Goal: Information Seeking & Learning: Find specific page/section

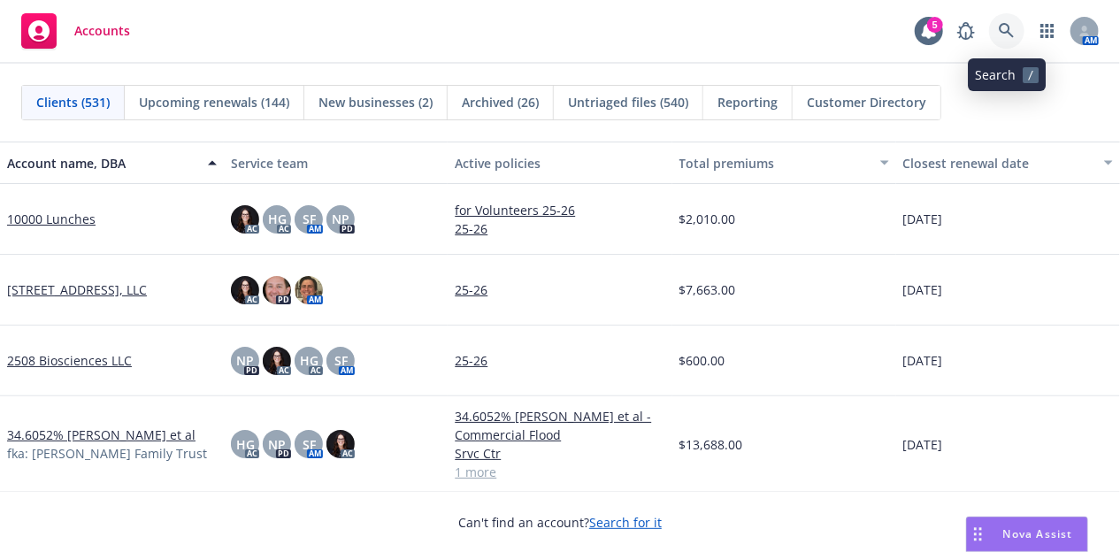
click at [1000, 28] on icon at bounding box center [1006, 30] width 15 height 15
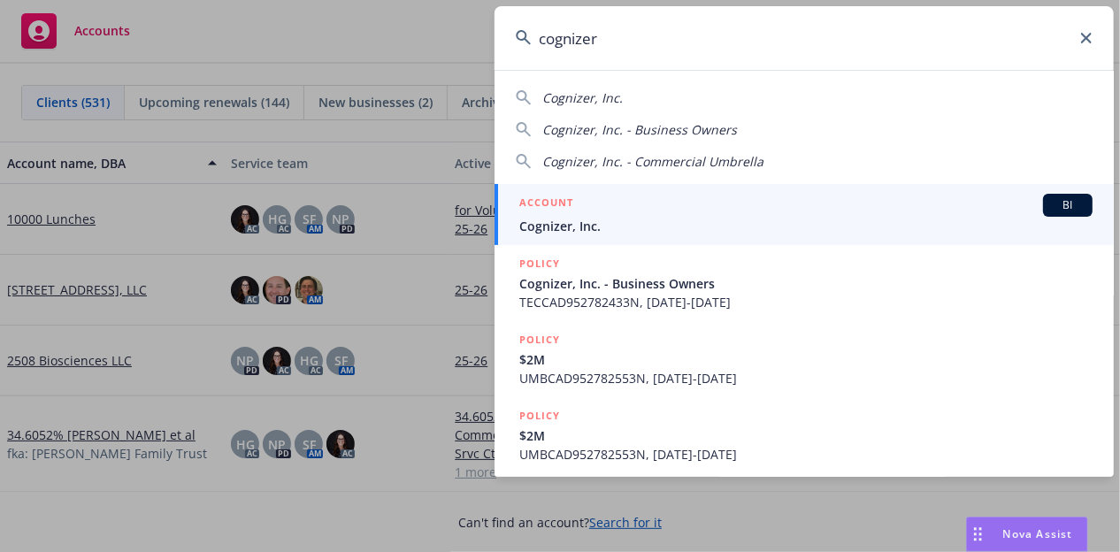
type input "cognizer"
click at [694, 215] on div "ACCOUNT BI" at bounding box center [805, 205] width 573 height 23
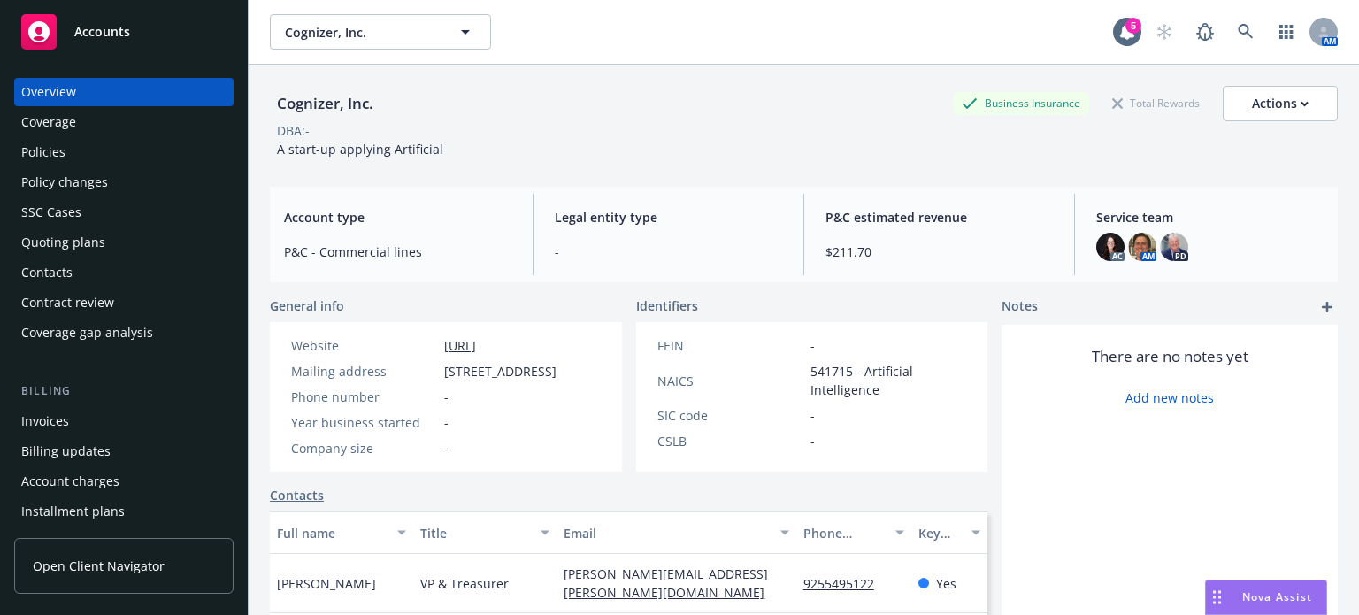
click at [160, 158] on div "Policies" at bounding box center [123, 152] width 205 height 28
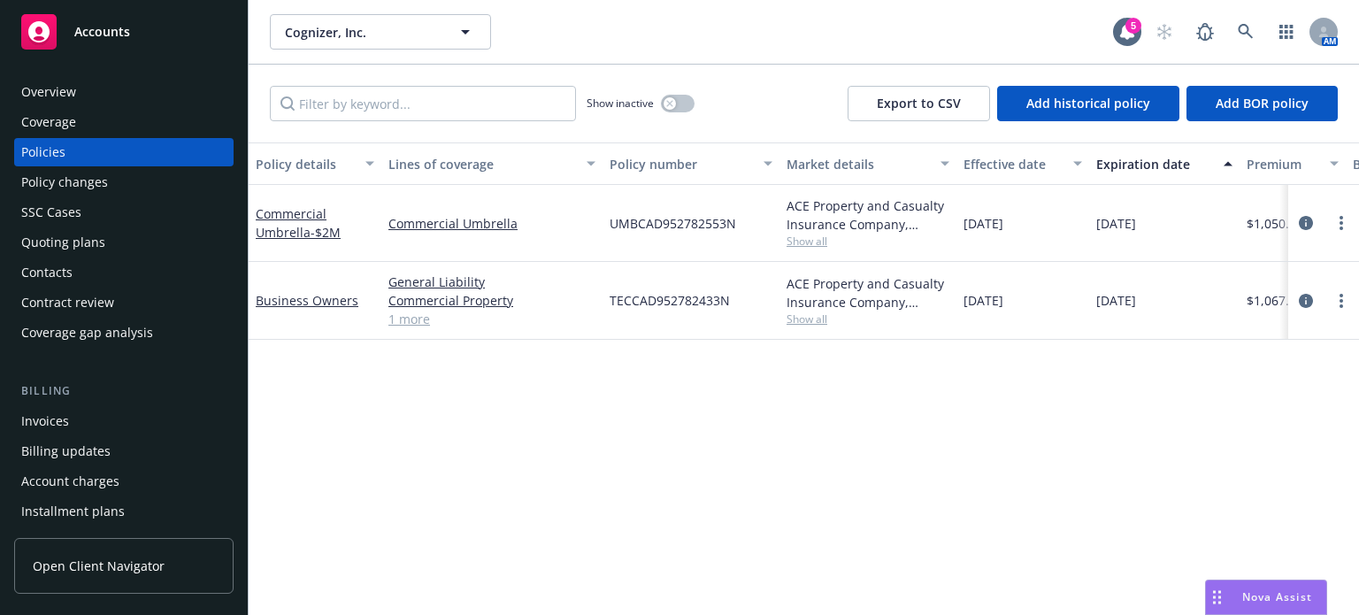
click at [406, 315] on link "1 more" at bounding box center [491, 319] width 207 height 19
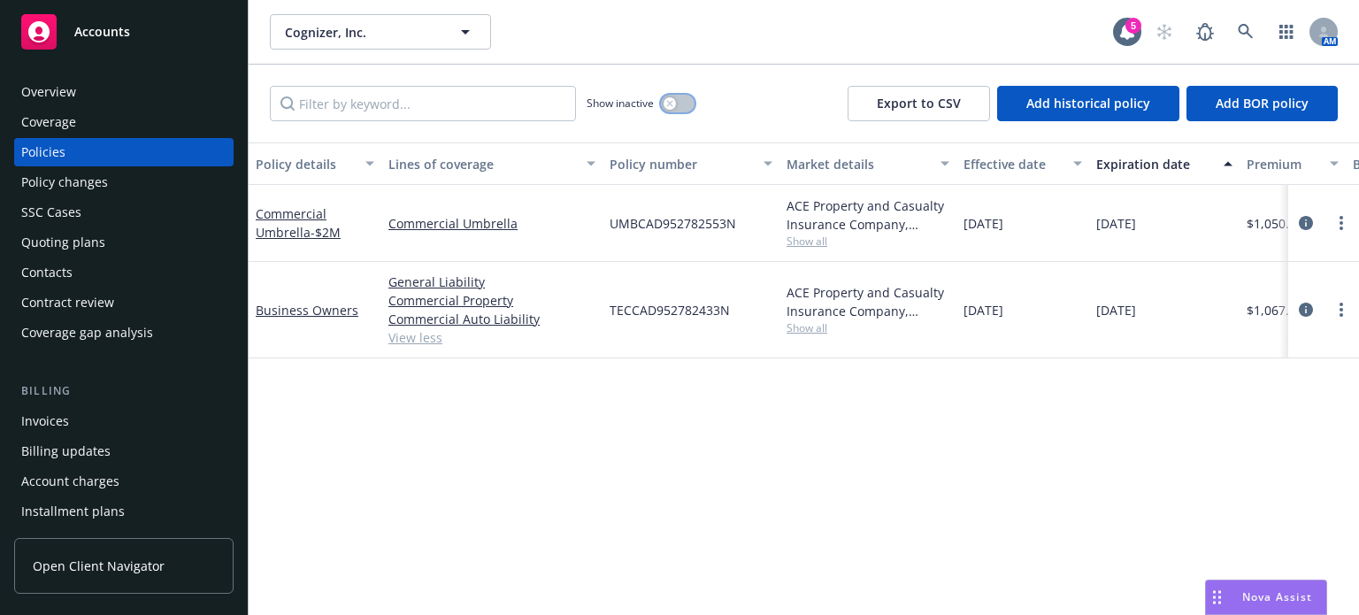
click at [670, 104] on icon "button" at bounding box center [669, 103] width 7 height 7
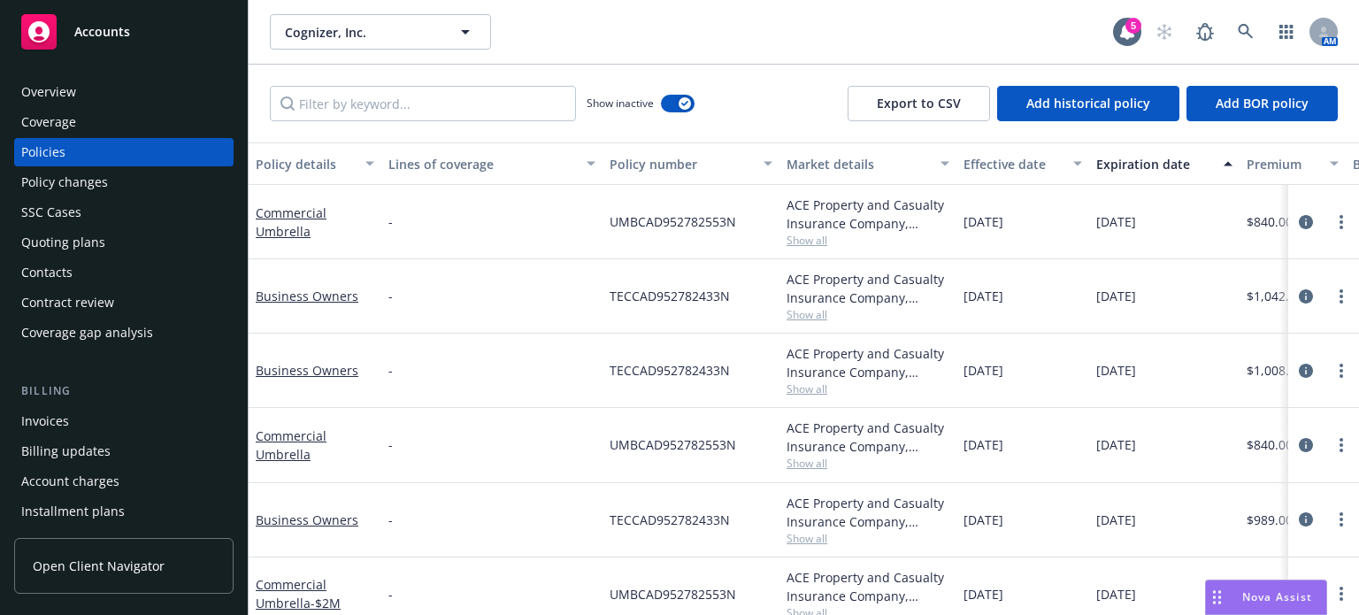
click at [1091, 162] on button "Expiration date" at bounding box center [1164, 163] width 150 height 42
click at [1111, 162] on div "Expiration date" at bounding box center [1154, 164] width 117 height 19
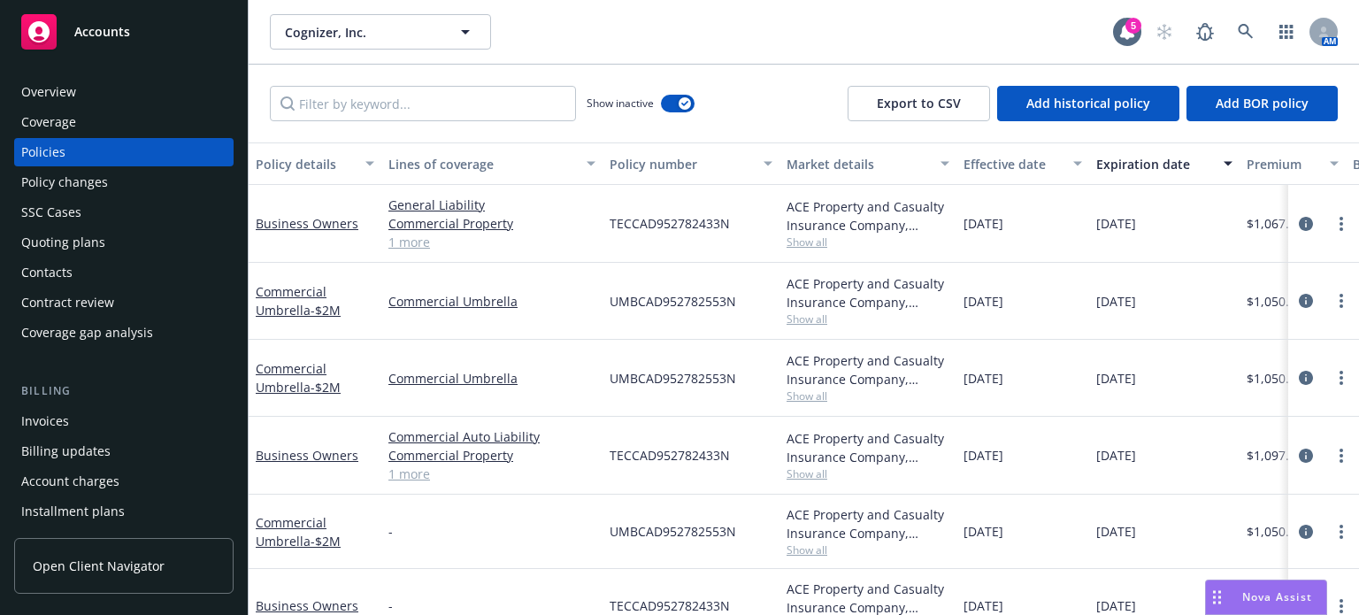
click at [677, 90] on div "Show inactive" at bounding box center [640, 103] width 108 height 35
click at [679, 106] on div "button" at bounding box center [684, 103] width 12 height 12
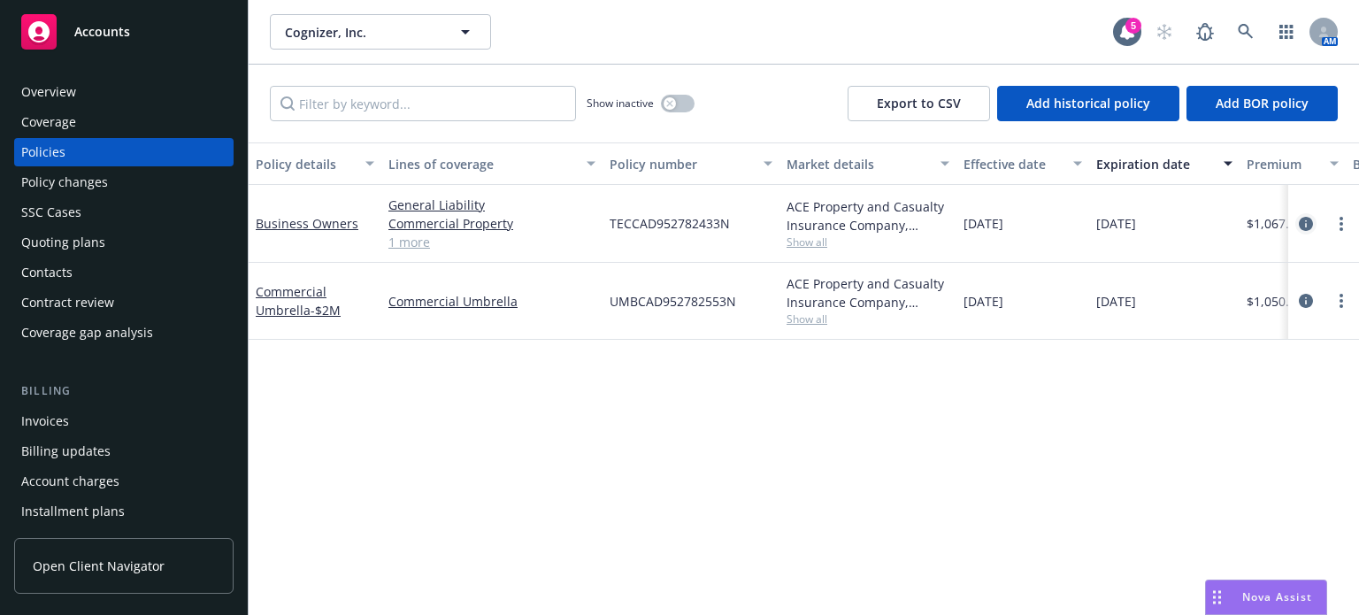
click at [1119, 221] on icon "circleInformation" at bounding box center [1306, 224] width 14 height 14
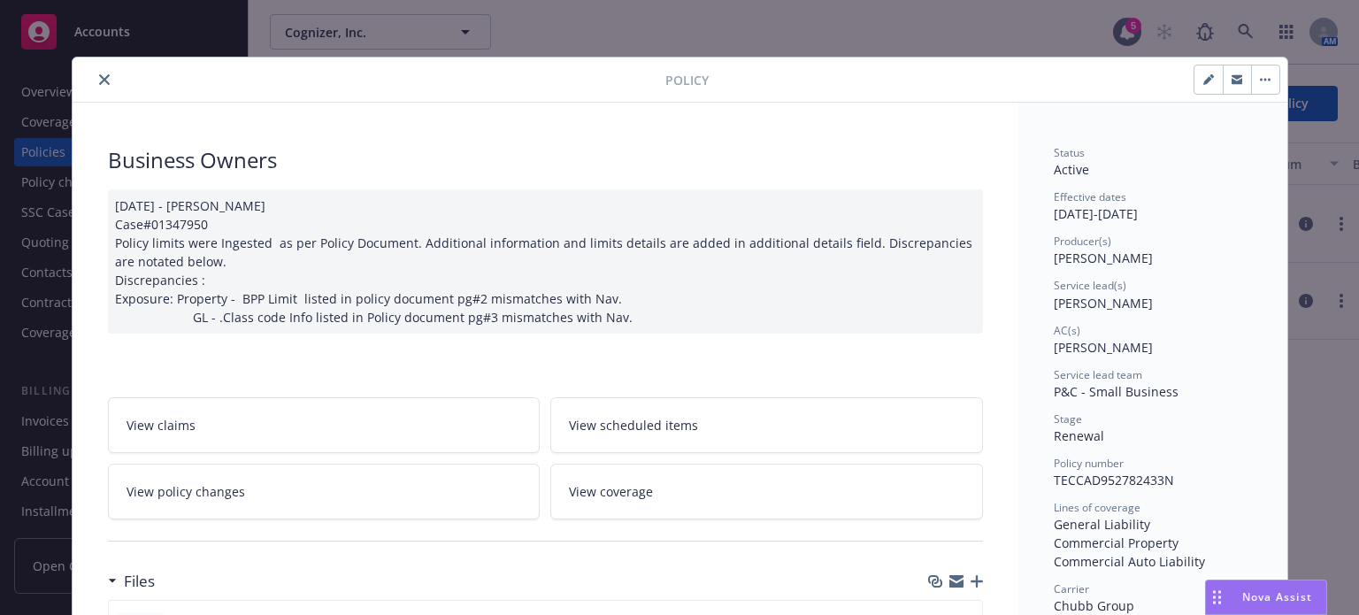
scroll to position [184, 0]
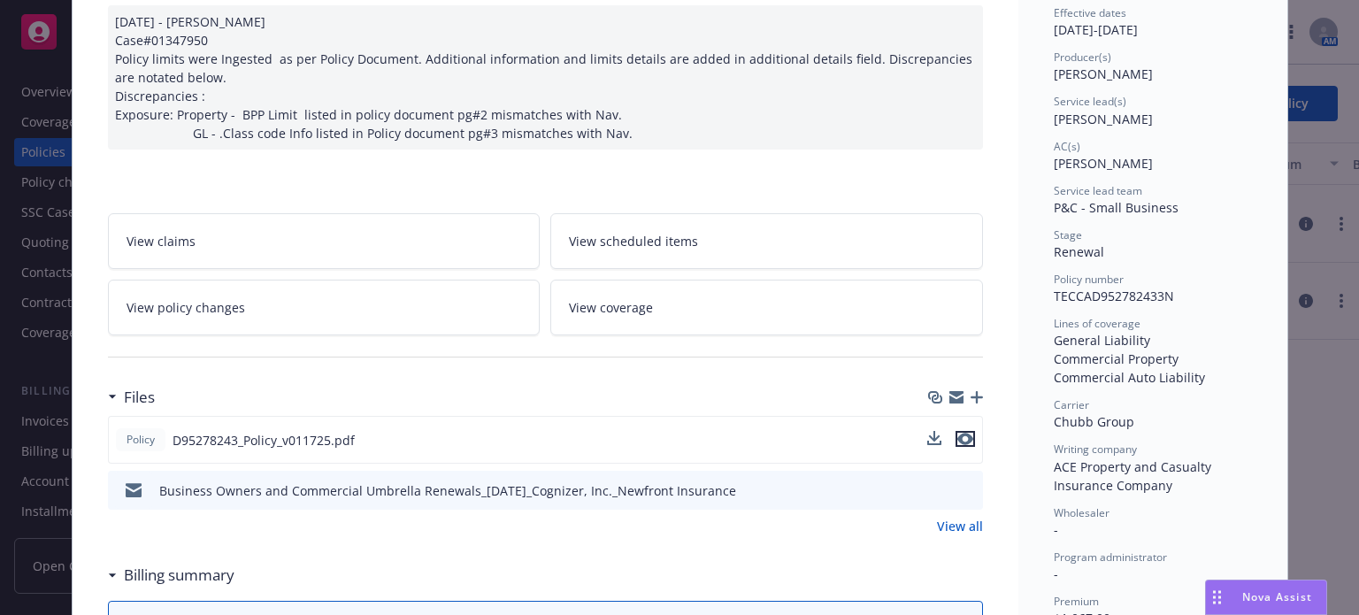
click at [957, 433] on icon "preview file" at bounding box center [965, 439] width 16 height 12
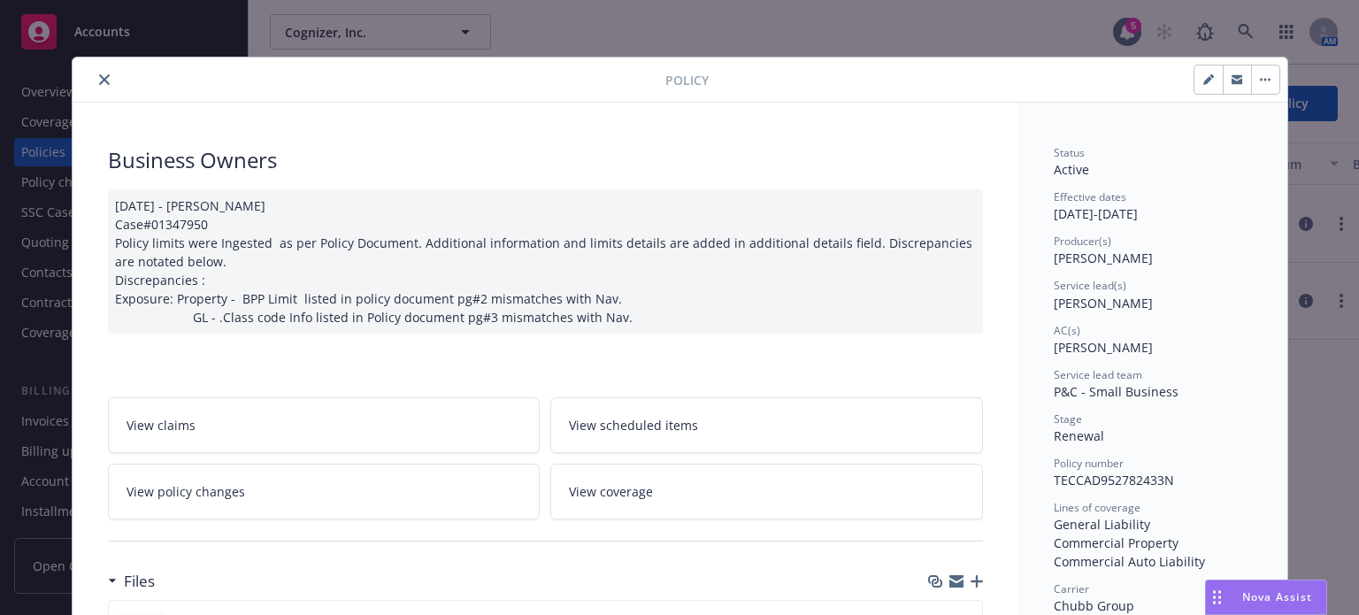
click at [110, 69] on div at bounding box center [373, 79] width 586 height 21
click at [99, 78] on icon "close" at bounding box center [104, 79] width 11 height 11
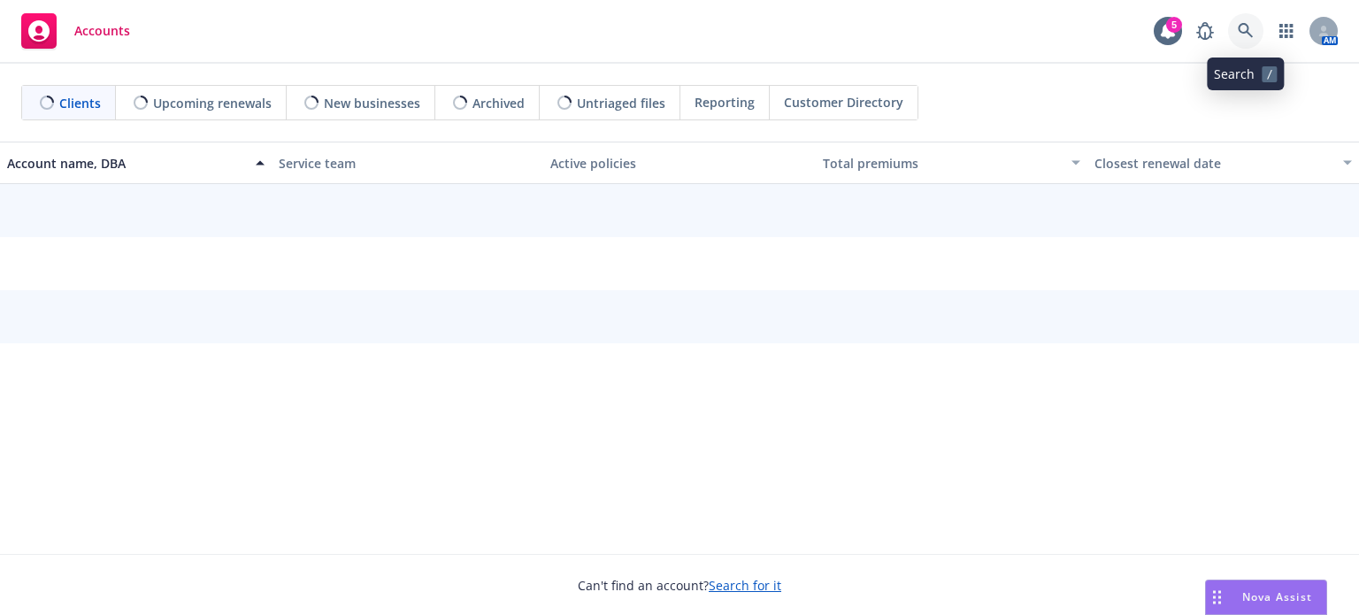
click at [1234, 29] on link at bounding box center [1245, 30] width 35 height 35
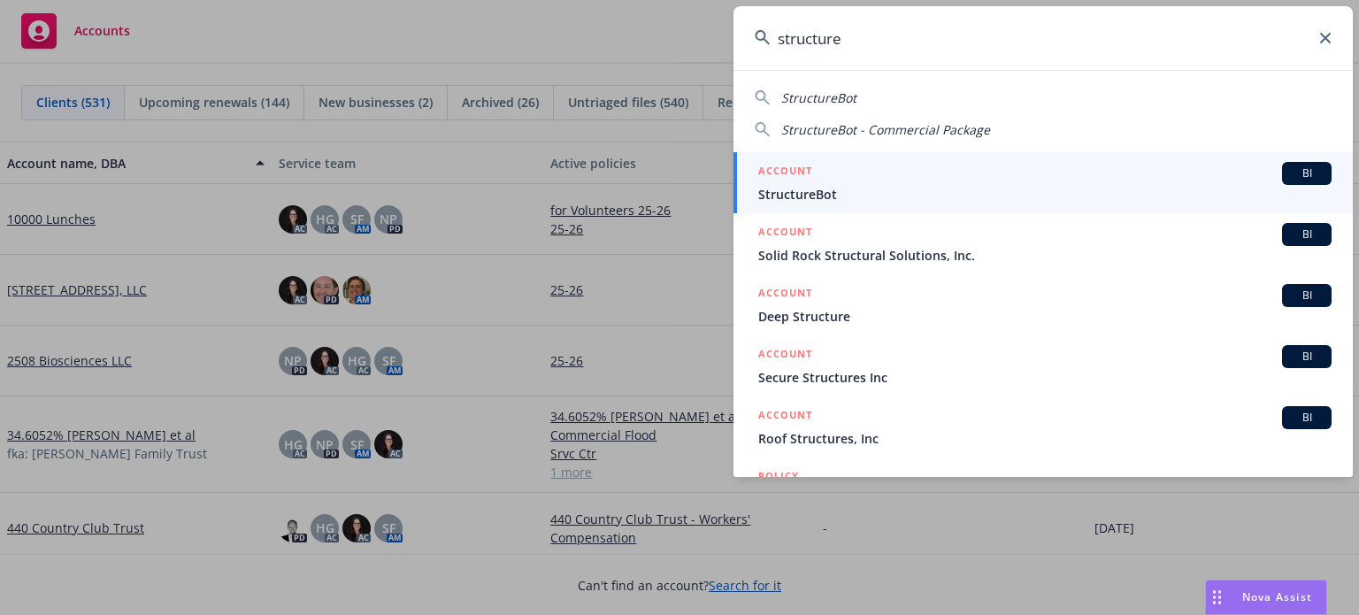
type input "structure"
click at [922, 172] on div "ACCOUNT BI" at bounding box center [1044, 173] width 573 height 23
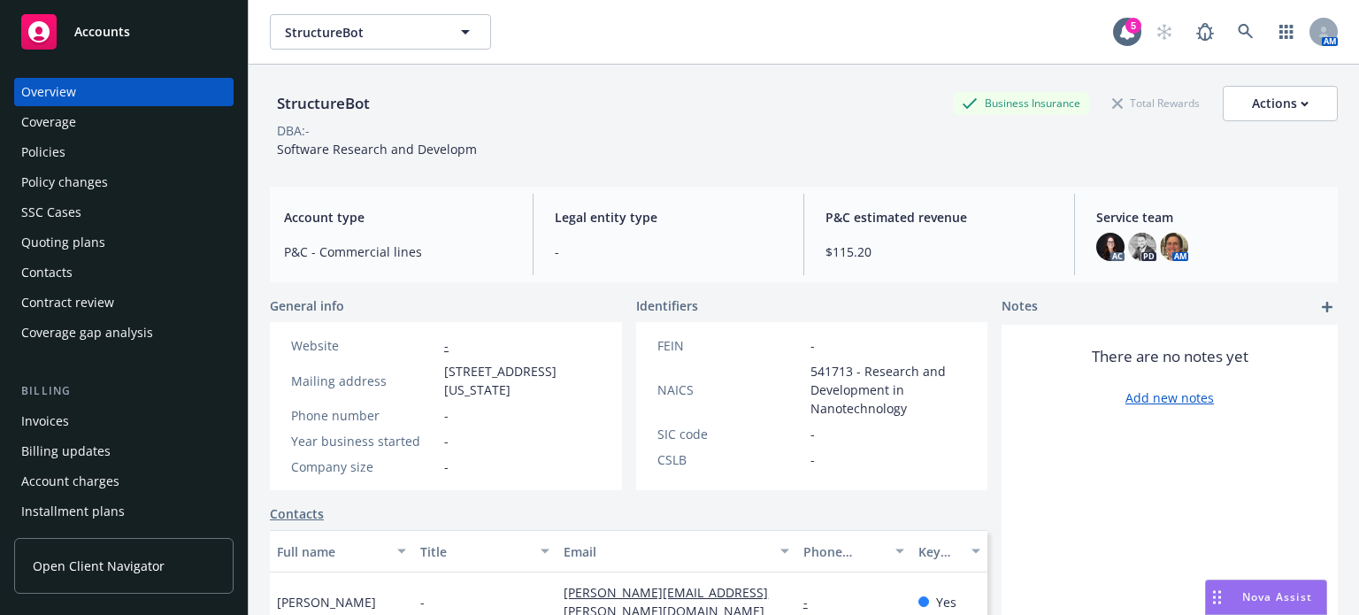
click at [152, 148] on div "Policies" at bounding box center [123, 152] width 205 height 28
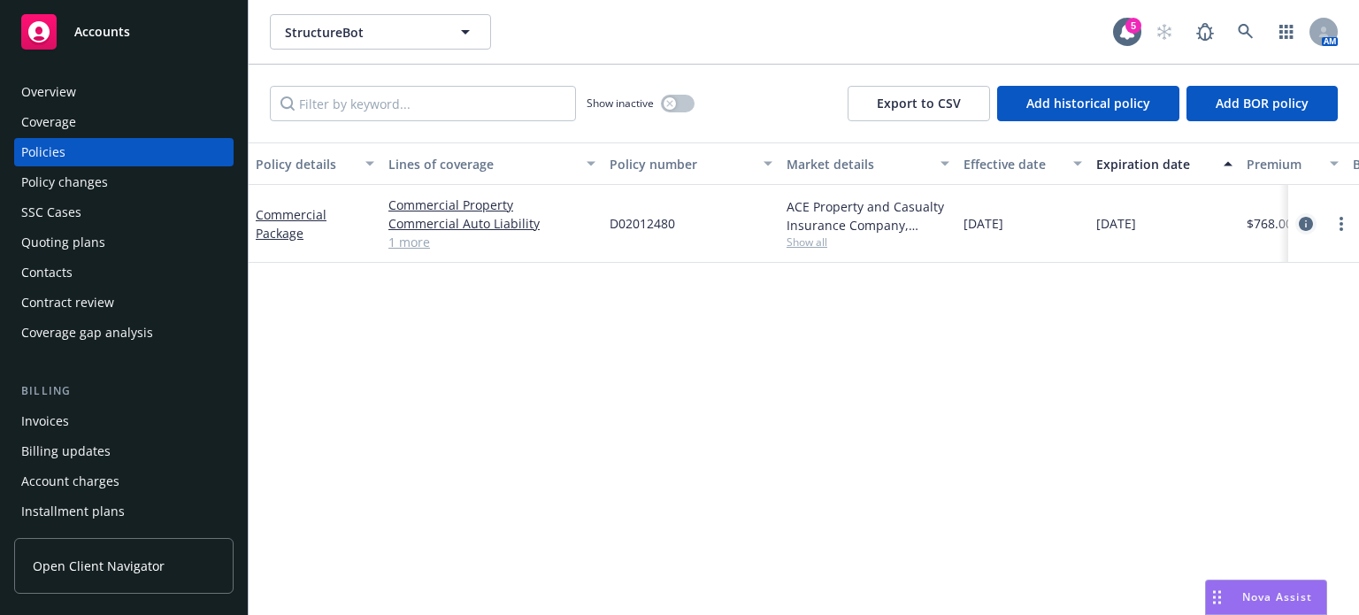
click at [1313, 222] on link "circleInformation" at bounding box center [1305, 223] width 21 height 21
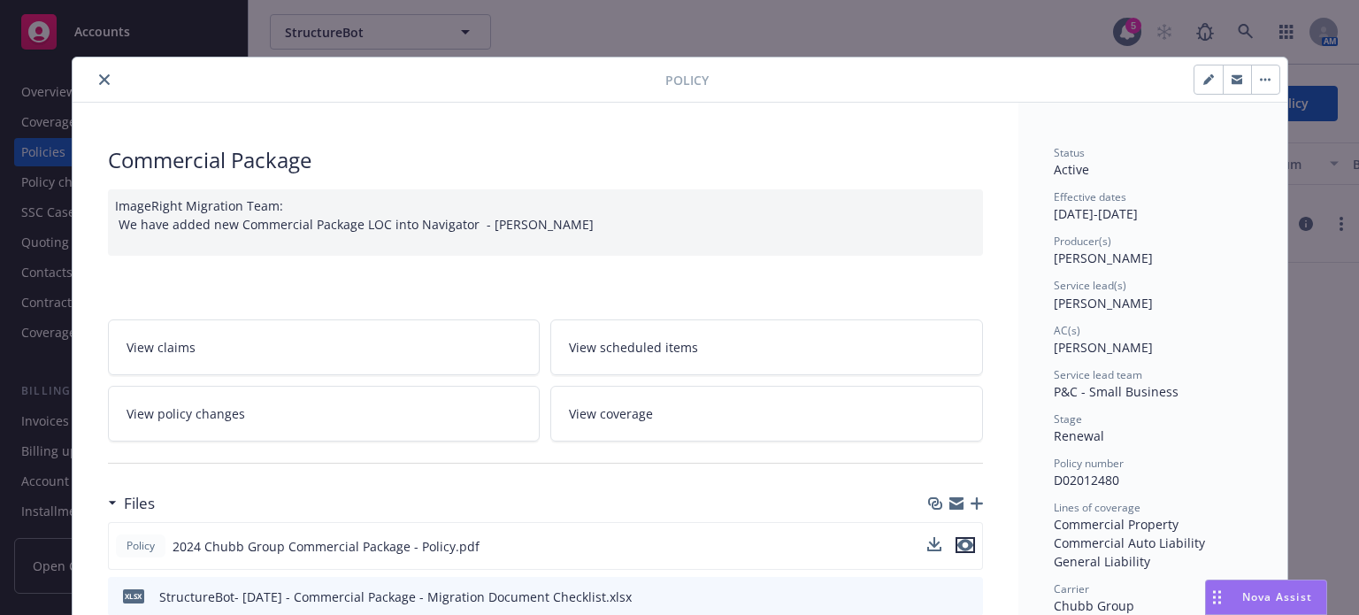
click at [959, 541] on icon "preview file" at bounding box center [965, 545] width 16 height 12
click at [99, 79] on icon "close" at bounding box center [104, 79] width 11 height 11
